Goal: Information Seeking & Learning: Find specific fact

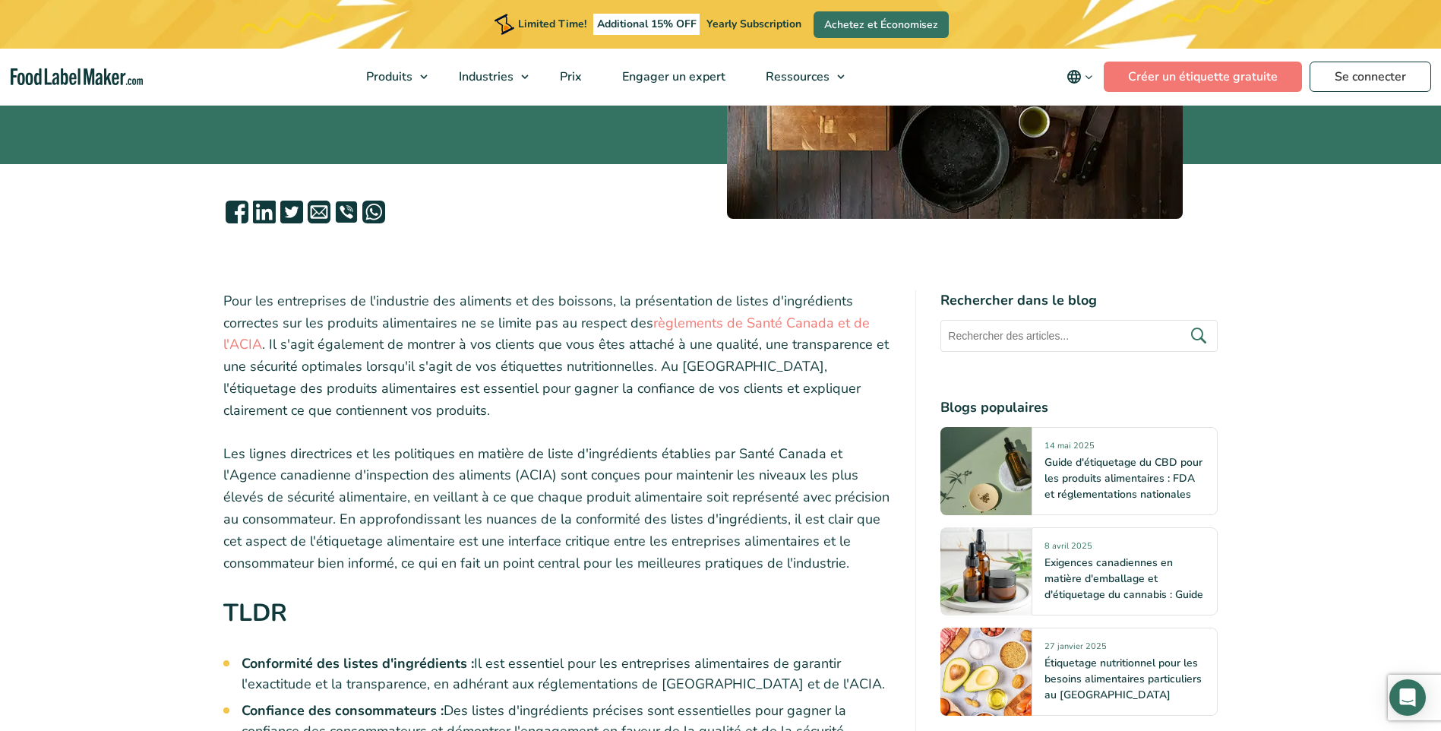
scroll to position [380, 0]
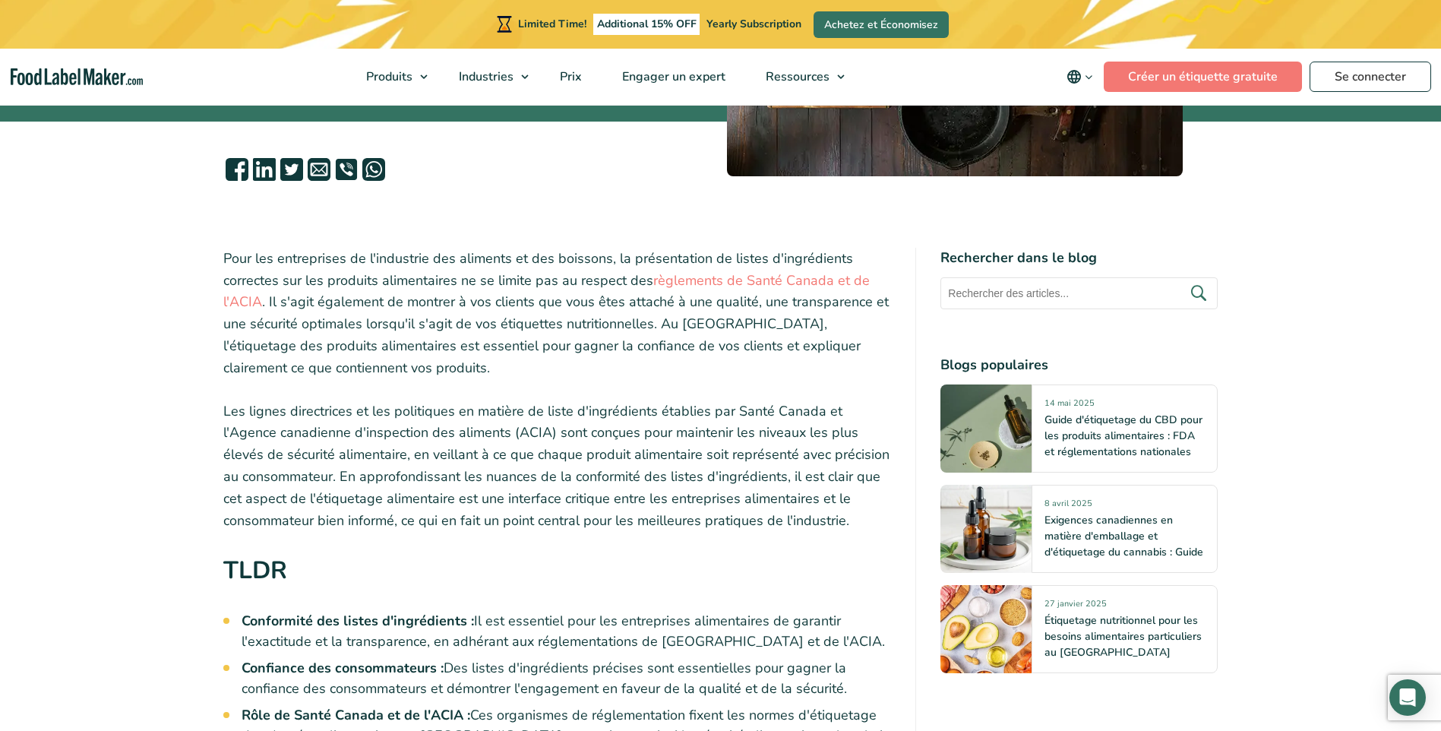
click at [948, 293] on input "text" at bounding box center [1078, 293] width 277 height 32
type input "wonf"
click at [1182, 280] on button "submit" at bounding box center [1198, 292] width 32 height 25
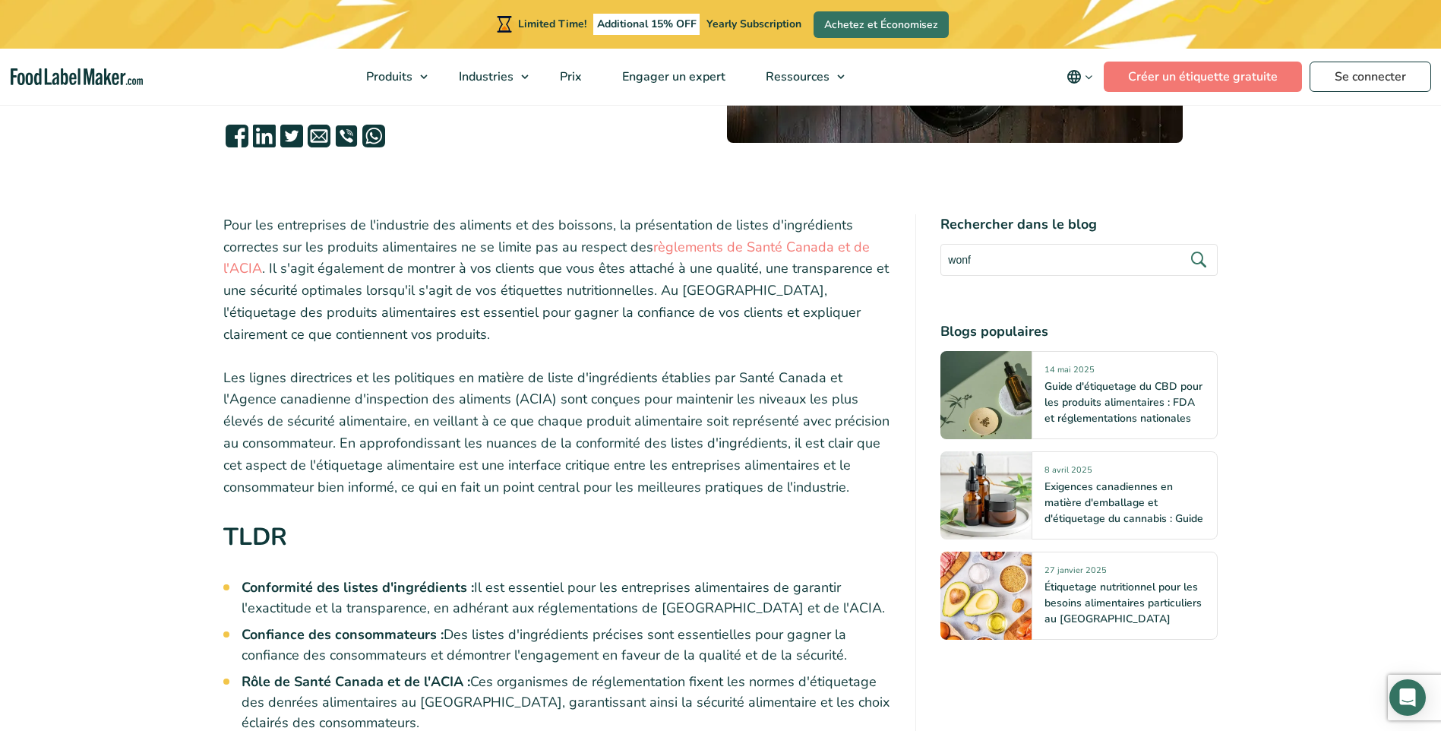
scroll to position [456, 0]
